Goal: Navigation & Orientation: Find specific page/section

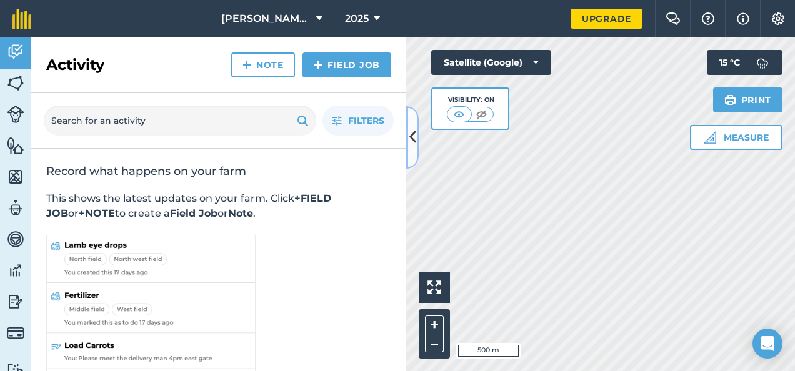
click at [417, 121] on button at bounding box center [412, 137] width 12 height 62
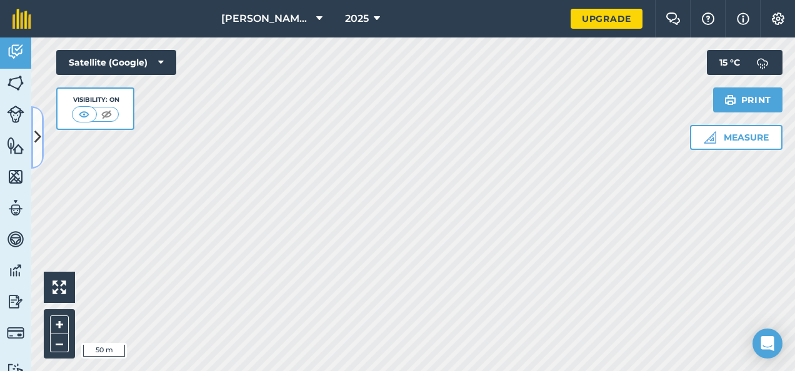
click at [36, 124] on button at bounding box center [37, 137] width 12 height 62
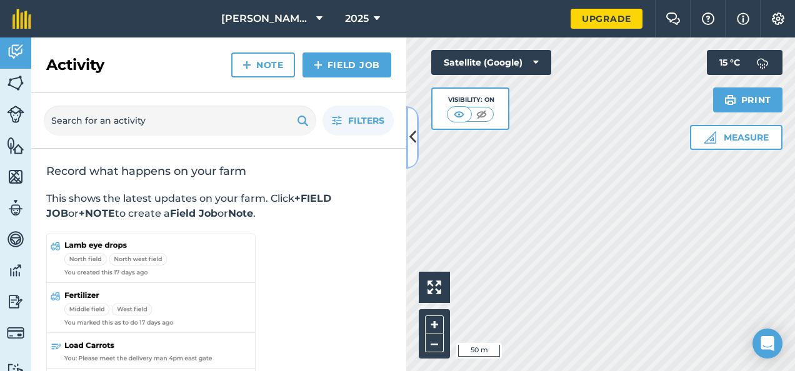
scroll to position [61, 0]
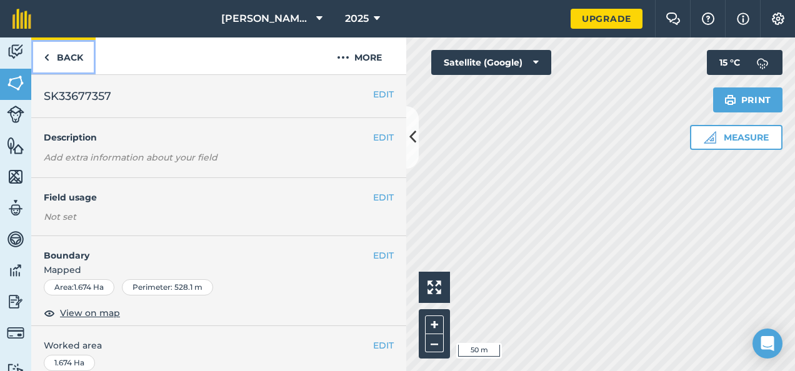
click at [51, 52] on link "Back" at bounding box center [63, 55] width 64 height 37
click at [14, 54] on img at bounding box center [15, 51] width 17 height 19
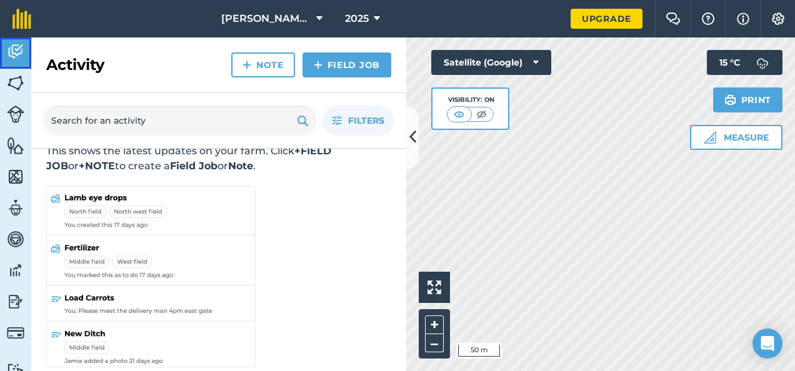
scroll to position [61, 0]
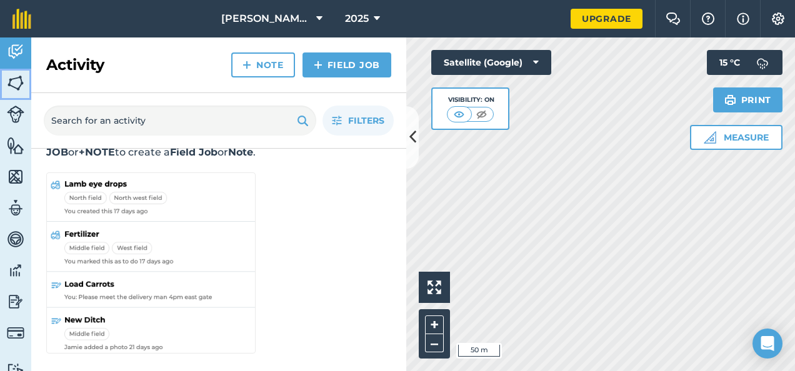
click at [12, 84] on img at bounding box center [15, 83] width 17 height 19
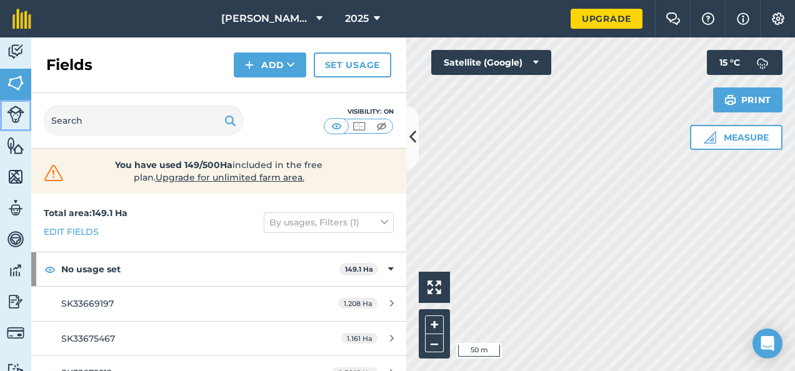
click at [9, 112] on img at bounding box center [15, 114] width 17 height 17
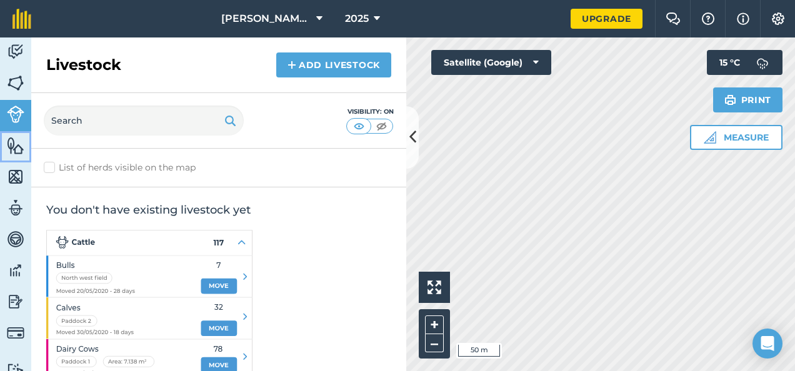
click at [16, 145] on img at bounding box center [15, 145] width 17 height 19
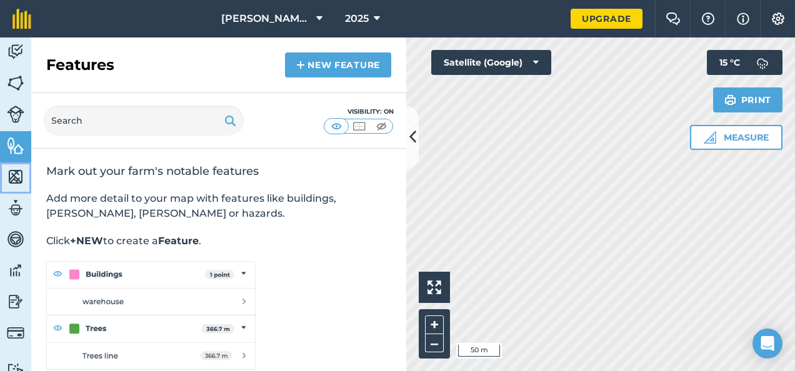
click at [19, 176] on img at bounding box center [15, 176] width 17 height 19
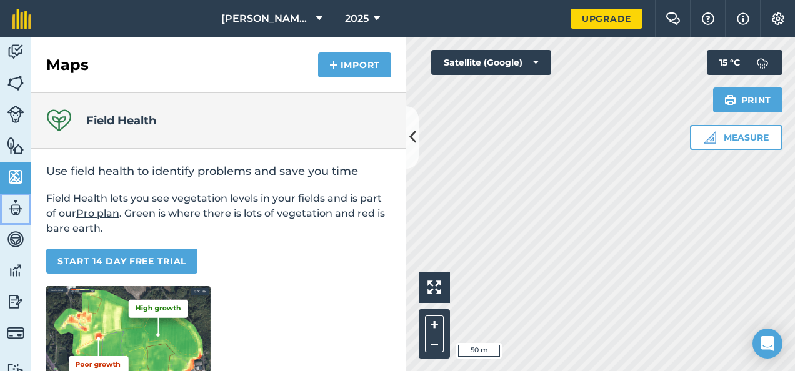
click at [16, 207] on img at bounding box center [15, 208] width 17 height 19
select select "MEMBER"
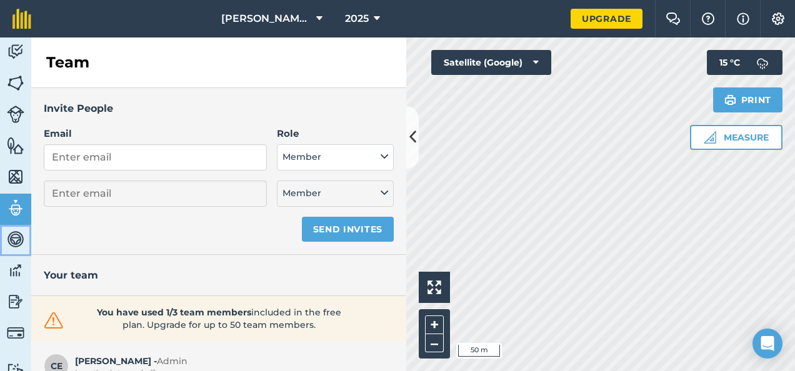
click at [9, 241] on img at bounding box center [15, 239] width 17 height 19
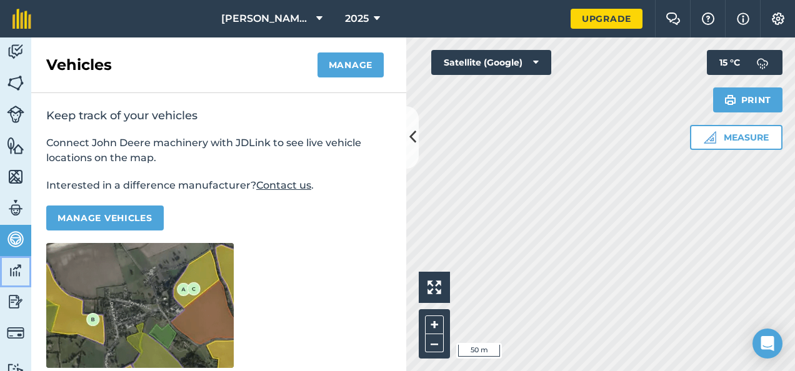
click at [12, 268] on img at bounding box center [15, 270] width 17 height 19
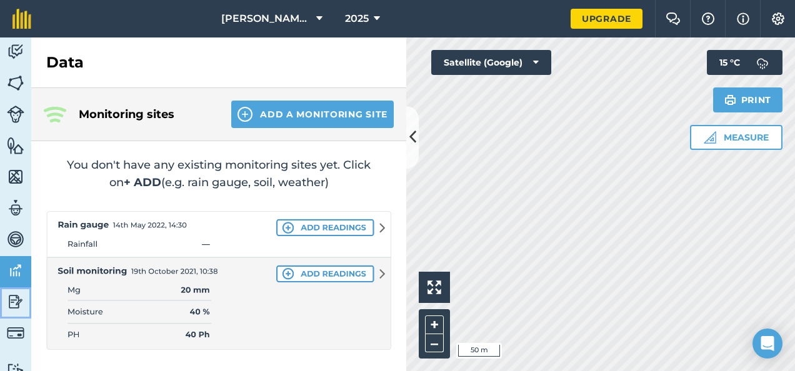
click at [15, 291] on link "Reporting" at bounding box center [15, 302] width 31 height 31
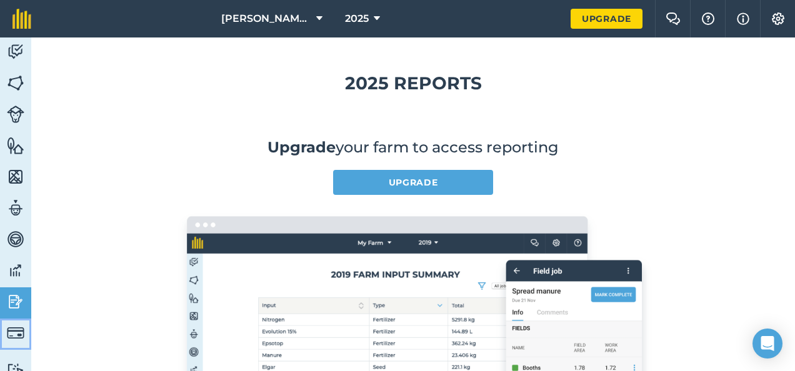
click at [15, 329] on img at bounding box center [15, 332] width 17 height 17
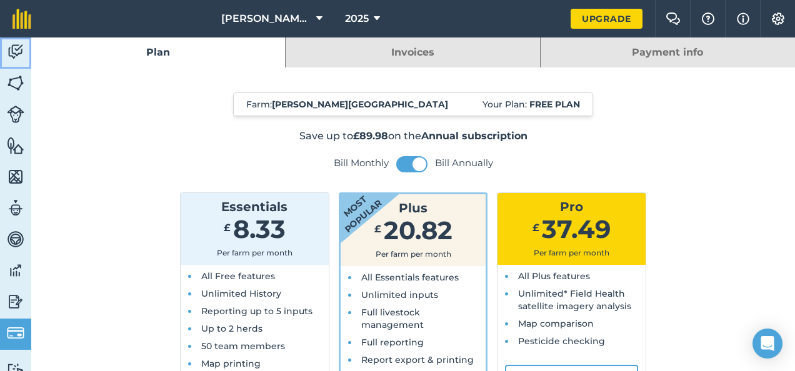
click at [19, 45] on img at bounding box center [15, 51] width 17 height 19
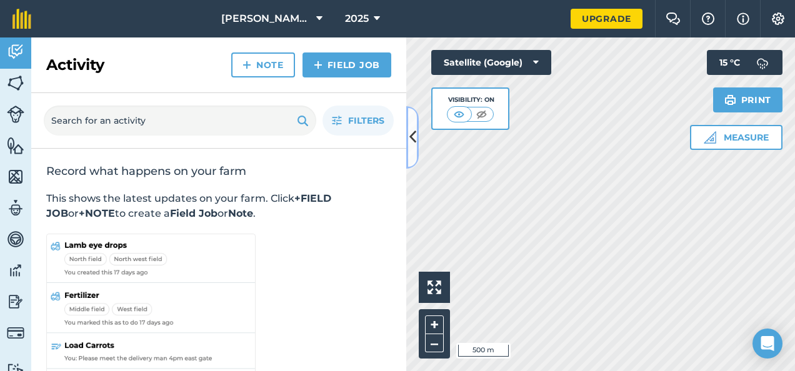
click at [411, 132] on icon at bounding box center [412, 137] width 7 height 22
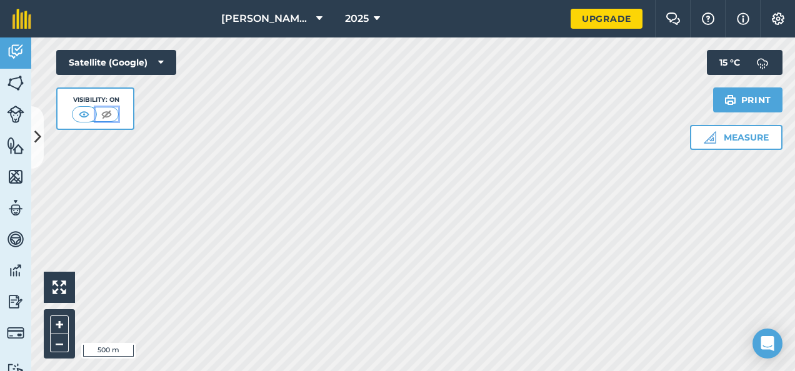
click at [106, 111] on img at bounding box center [107, 114] width 16 height 12
click at [80, 112] on img at bounding box center [85, 114] width 16 height 12
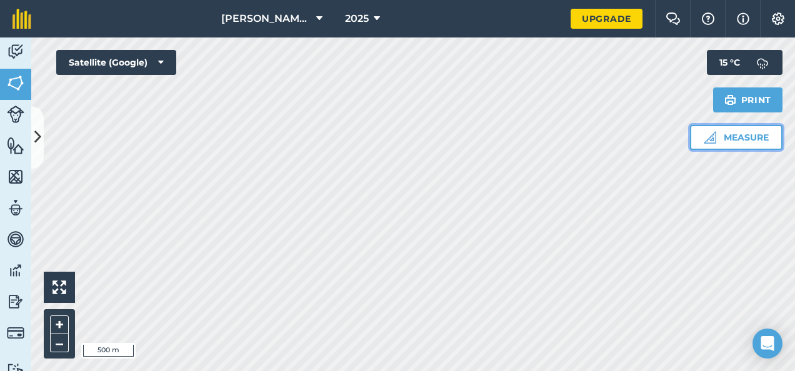
click at [747, 134] on button "Measure" at bounding box center [736, 137] width 92 height 25
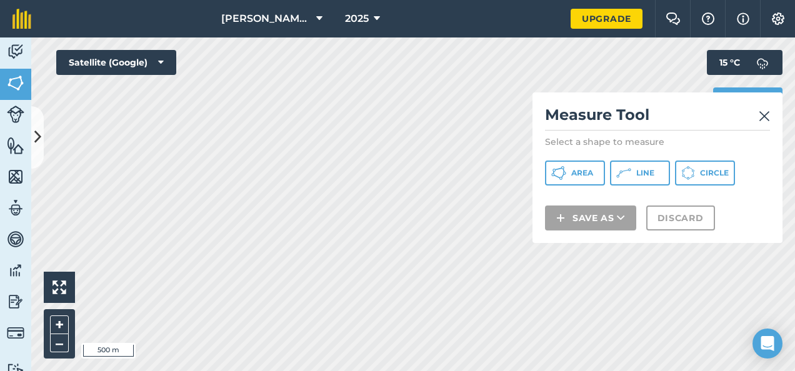
click at [766, 117] on img at bounding box center [764, 116] width 11 height 15
